Goal: Task Accomplishment & Management: Manage account settings

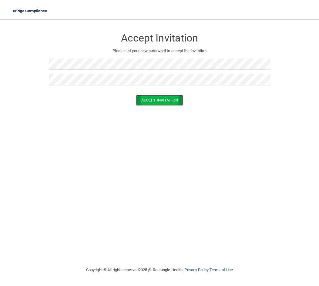
click at [175, 97] on button "Accept Invitation" at bounding box center [159, 100] width 47 height 11
click at [172, 111] on button "Accept Invitation" at bounding box center [159, 108] width 47 height 11
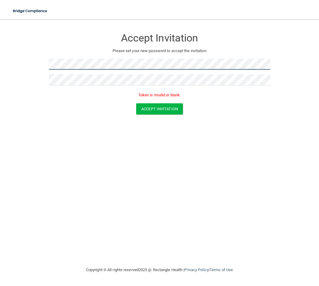
click at [11, 65] on main "Accept Invitation Please set your new password to accept the invitation Token i…" at bounding box center [159, 152] width 319 height 267
click at [172, 109] on button "Accept Invitation" at bounding box center [159, 108] width 47 height 11
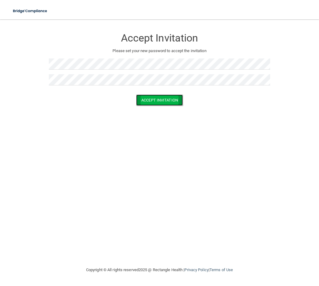
click at [156, 98] on button "Accept Invitation" at bounding box center [159, 100] width 47 height 11
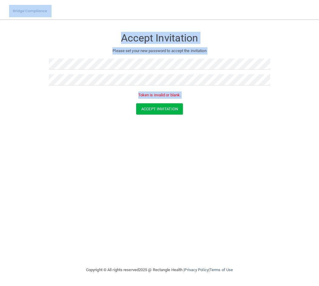
drag, startPoint x: 8, startPoint y: 5, endPoint x: 288, endPoint y: 127, distance: 306.2
click at [288, 127] on div "Toggle navigation Manage My Enterprise Manage My Location Accept Invitation Ple…" at bounding box center [159, 152] width 319 height 267
click at [288, 127] on div "Accept Invitation Please set your new password to accept the invitation Token i…" at bounding box center [159, 142] width 295 height 235
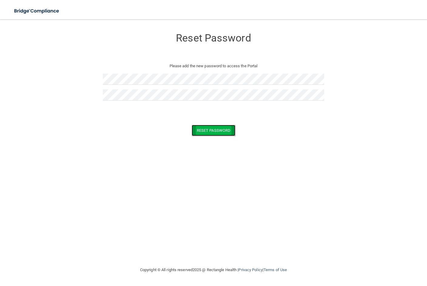
click at [210, 131] on button "Reset Password" at bounding box center [213, 130] width 44 height 11
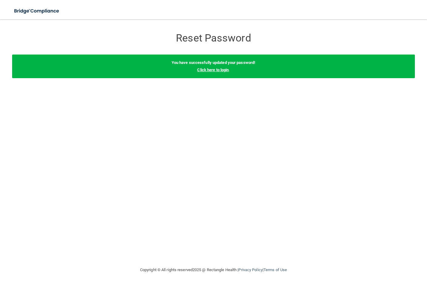
click at [225, 70] on link "Click here to login" at bounding box center [213, 70] width 32 height 5
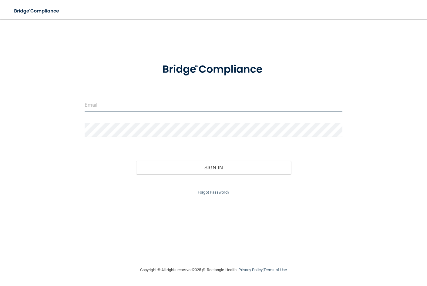
click at [144, 103] on input "email" at bounding box center [214, 105] width 258 height 14
type input "[EMAIL_ADDRESS][DOMAIN_NAME]"
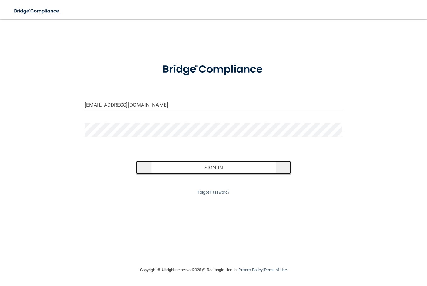
click at [226, 165] on button "Sign In" at bounding box center [213, 167] width 155 height 13
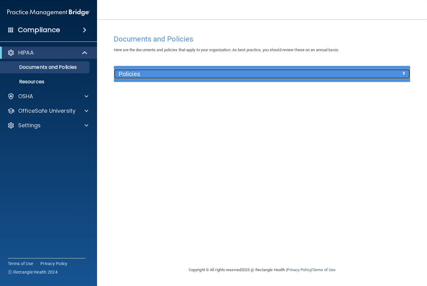
click at [303, 74] on h5 "Policies" at bounding box center [224, 74] width 213 height 7
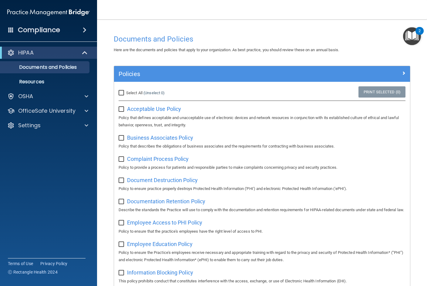
click at [407, 37] on img "Open Resource Center, 2 new notifications" at bounding box center [412, 36] width 18 height 18
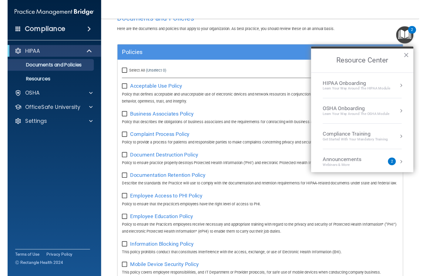
scroll to position [30, 0]
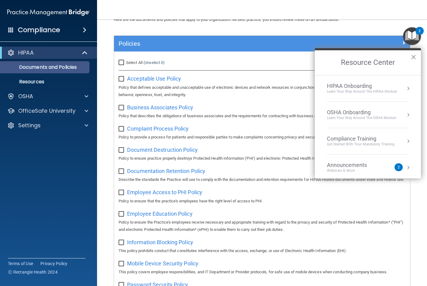
drag, startPoint x: 414, startPoint y: 58, endPoint x: 9, endPoint y: 72, distance: 405.1
click at [414, 58] on button "×" at bounding box center [413, 57] width 6 height 10
